Goal: Navigation & Orientation: Go to known website

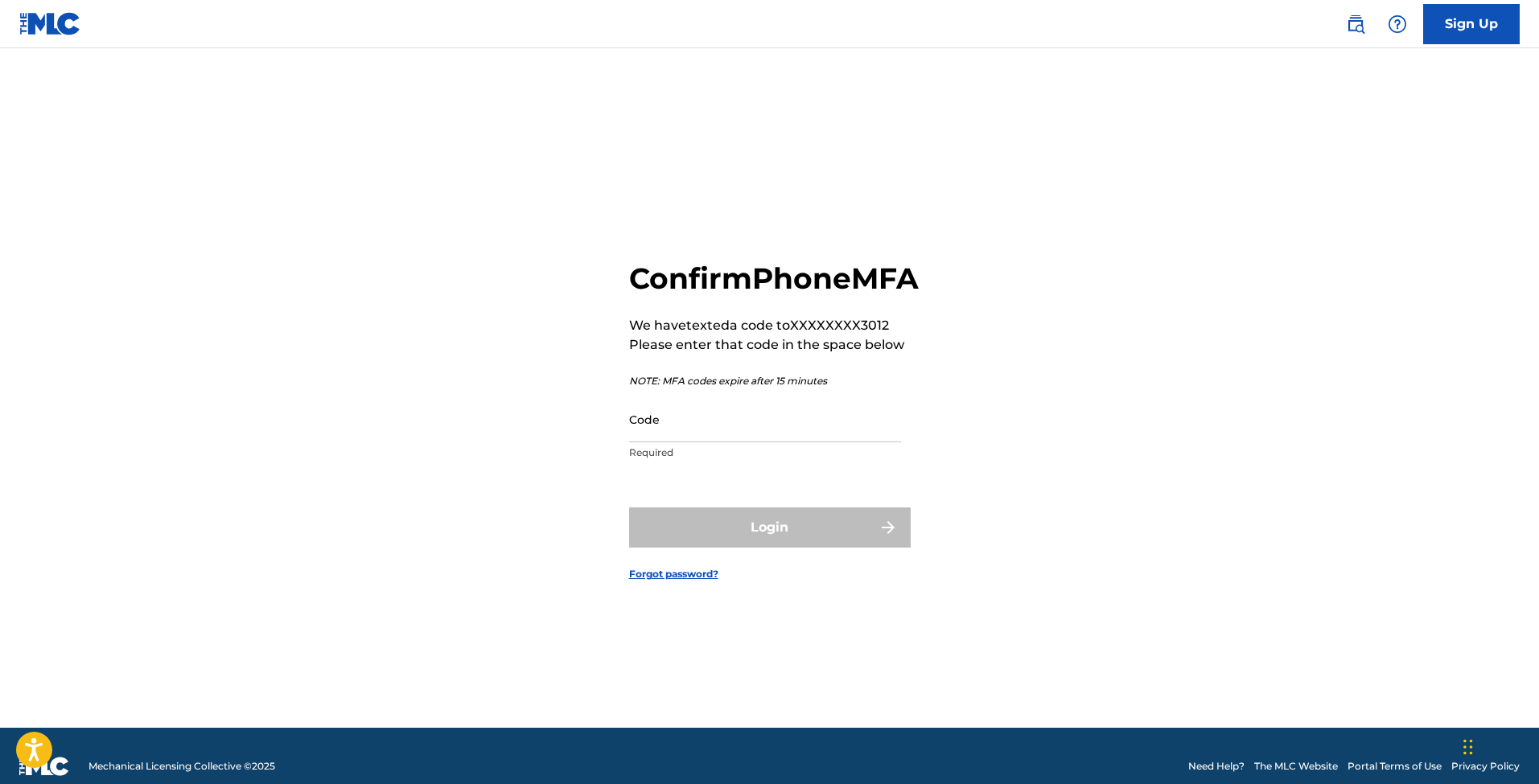
click at [797, 443] on input "Code" at bounding box center [764, 419] width 272 height 46
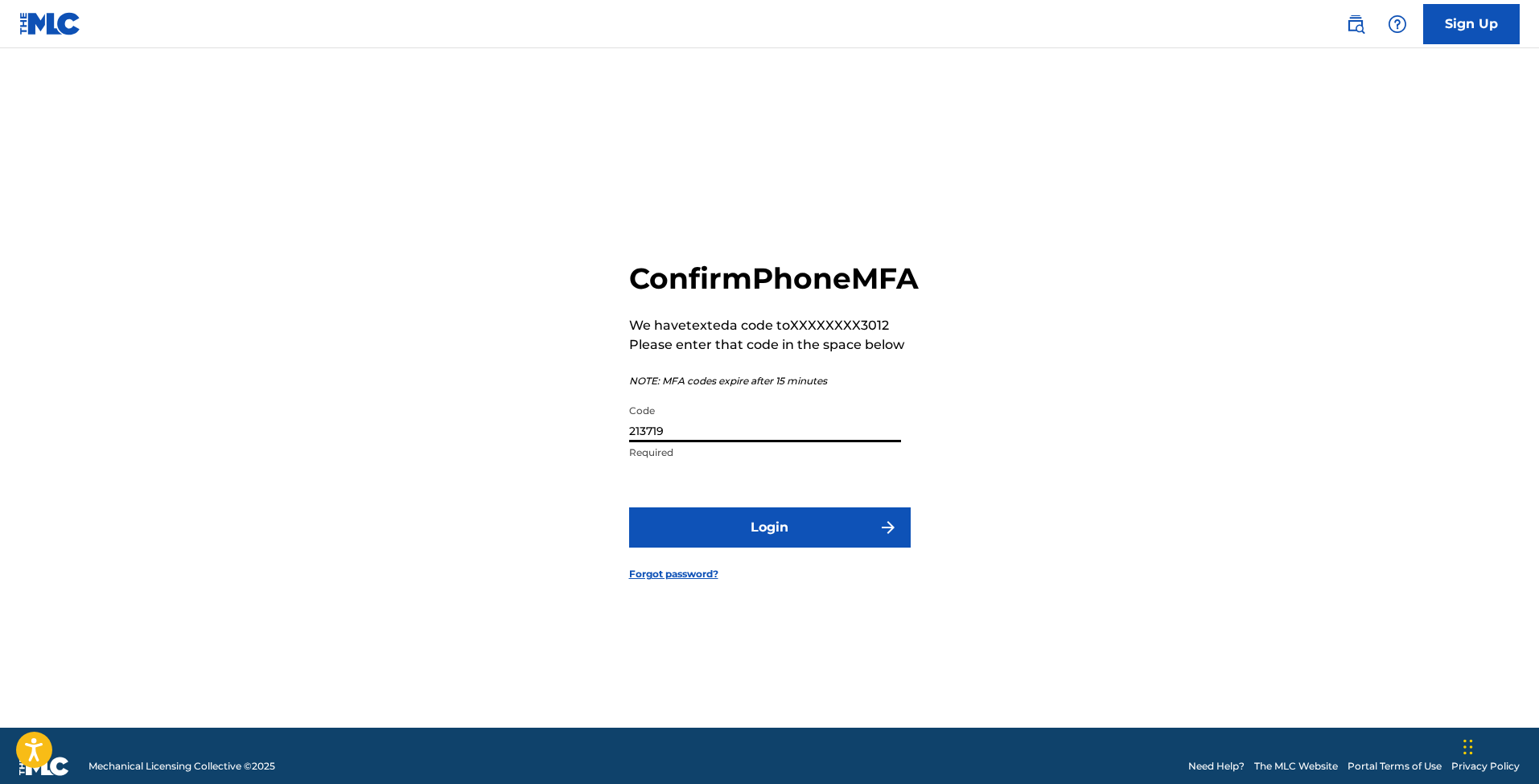
type input "213719"
click at [846, 523] on form "Confirm Phone MFA We have texted a code to XXXXXXXX3012 Please enter that code …" at bounding box center [769, 408] width 282 height 639
click at [842, 540] on button "Login" at bounding box center [769, 527] width 282 height 40
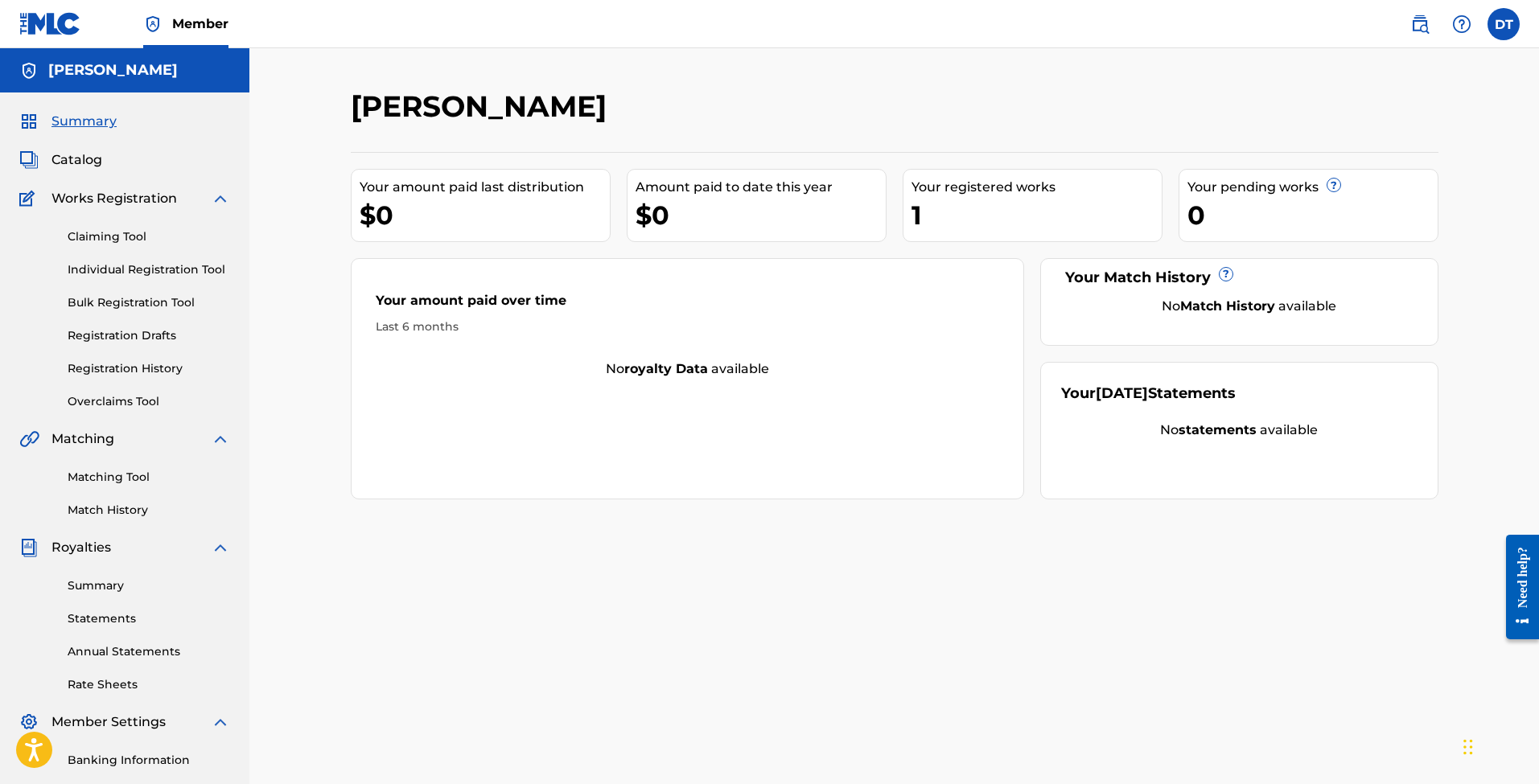
click at [58, 26] on img at bounding box center [49, 24] width 62 height 24
click at [75, 25] on img at bounding box center [49, 24] width 62 height 24
